Goal: Task Accomplishment & Management: Manage account settings

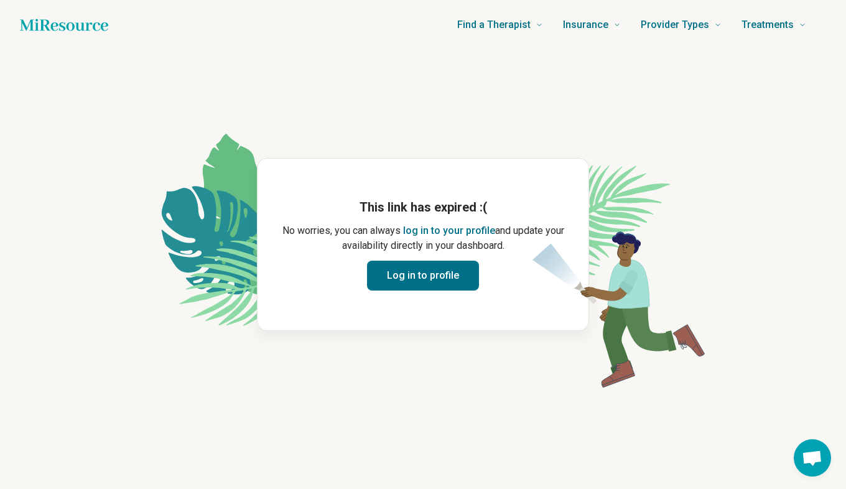
click at [460, 227] on button "log in to your profile" at bounding box center [449, 230] width 92 height 15
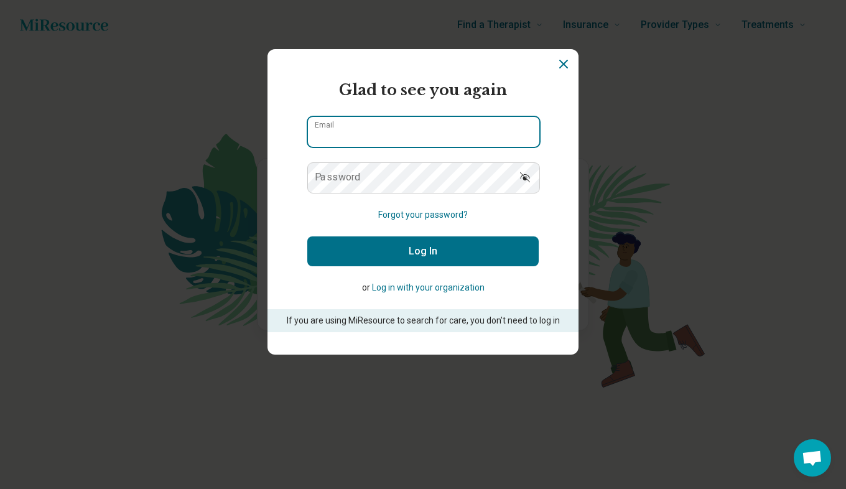
click at [482, 131] on input "Email" at bounding box center [423, 132] width 231 height 30
type input "**********"
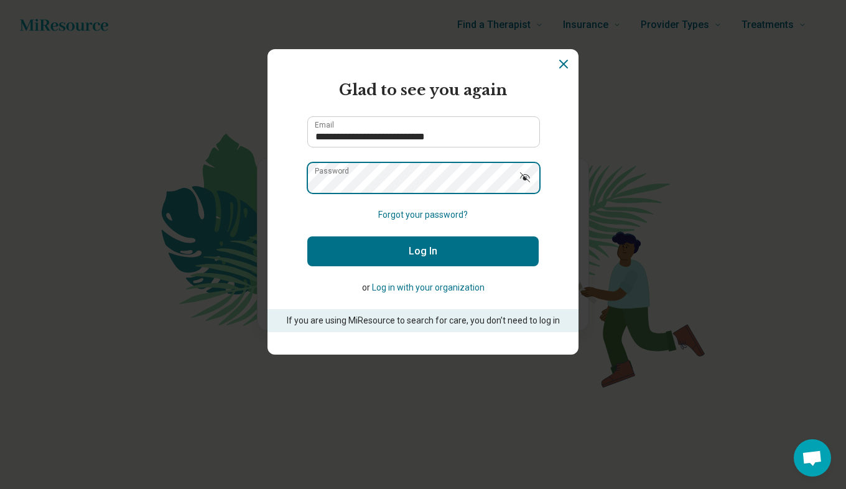
click at [307, 236] on button "Log In" at bounding box center [422, 251] width 231 height 30
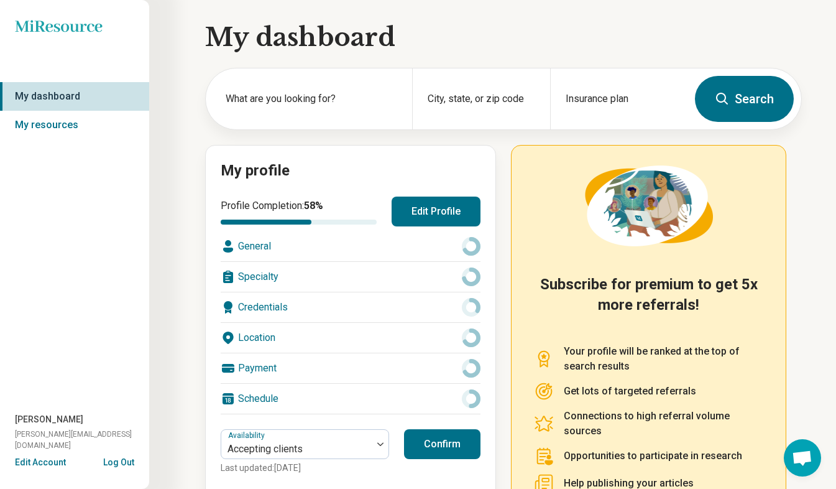
click at [460, 434] on button "Confirm" at bounding box center [442, 444] width 76 height 30
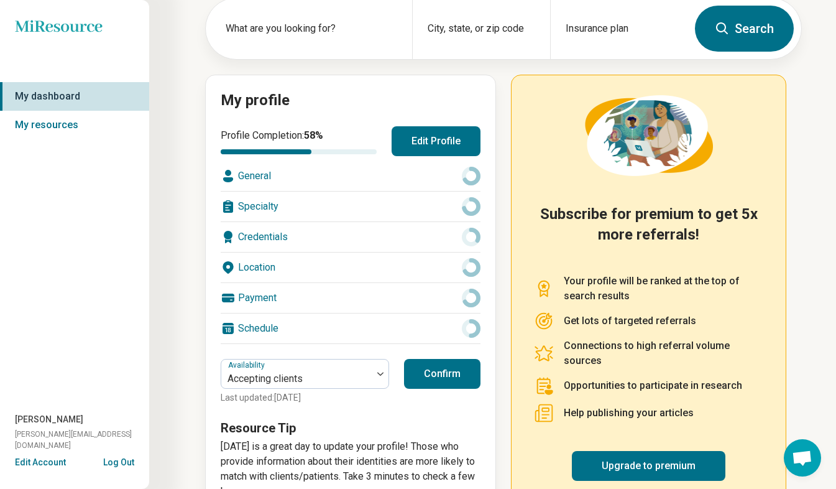
scroll to position [72, 0]
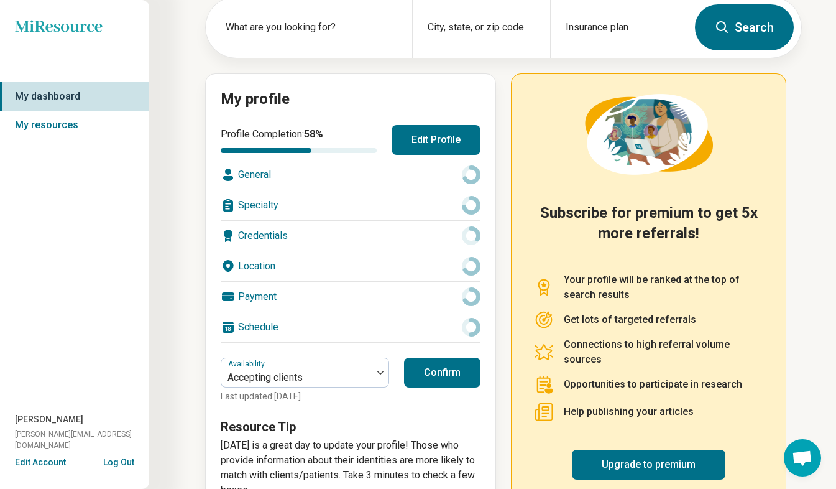
click at [466, 376] on button "Confirm" at bounding box center [442, 373] width 76 height 30
click at [346, 174] on div "General" at bounding box center [351, 175] width 260 height 30
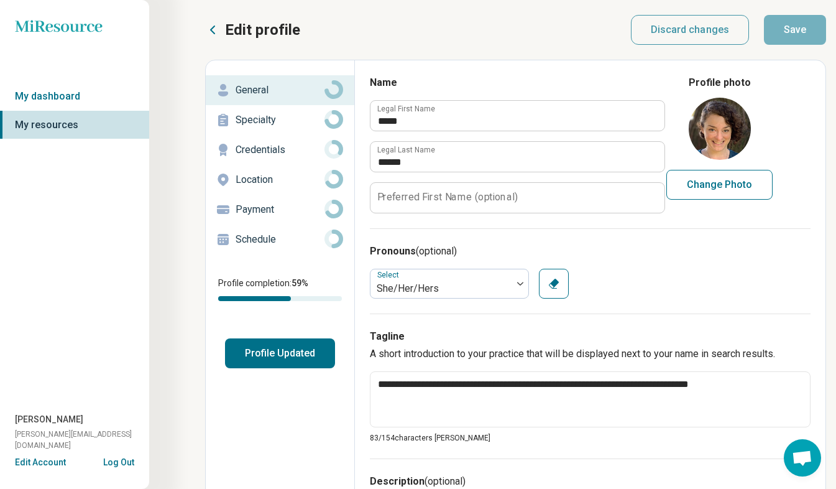
drag, startPoint x: 835, startPoint y: 118, endPoint x: 843, endPoint y: 170, distance: 52.3
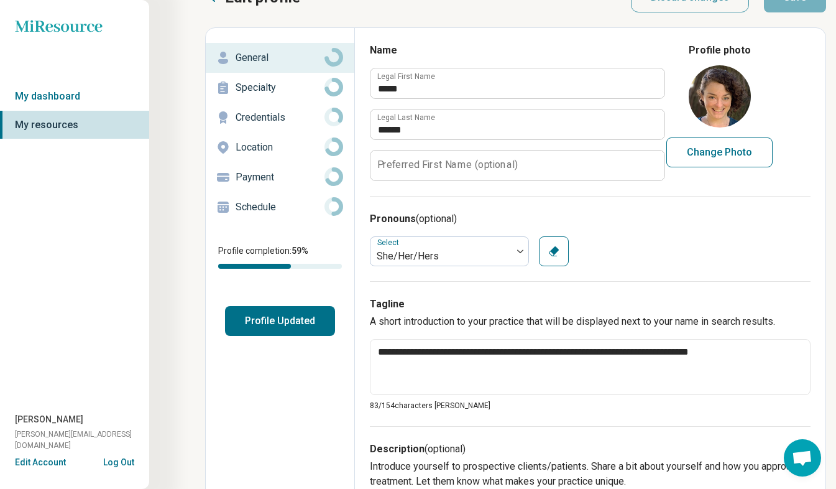
scroll to position [34, 0]
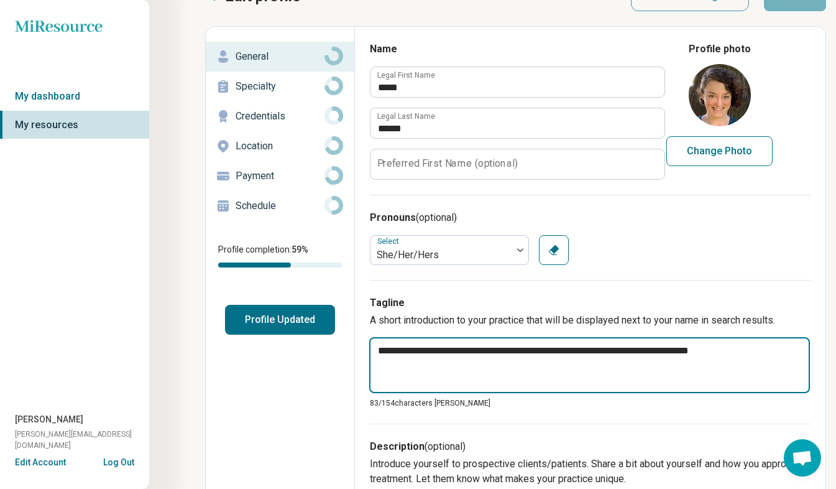
click at [758, 350] on textarea "**********" at bounding box center [589, 365] width 441 height 56
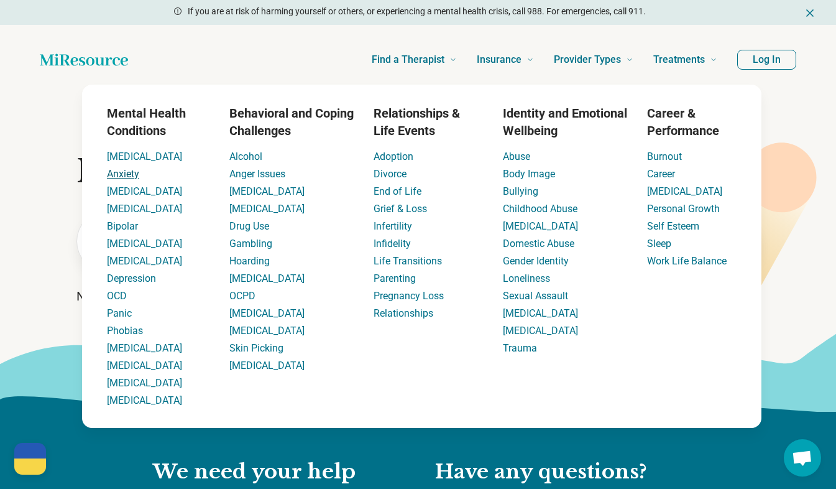
click at [127, 178] on link "Anxiety" at bounding box center [123, 174] width 32 height 12
